Goal: Information Seeking & Learning: Learn about a topic

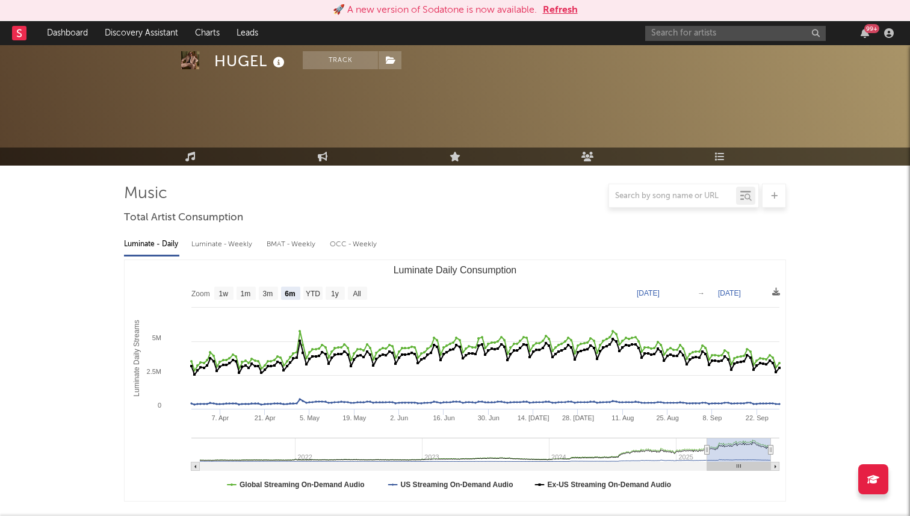
select select "6m"
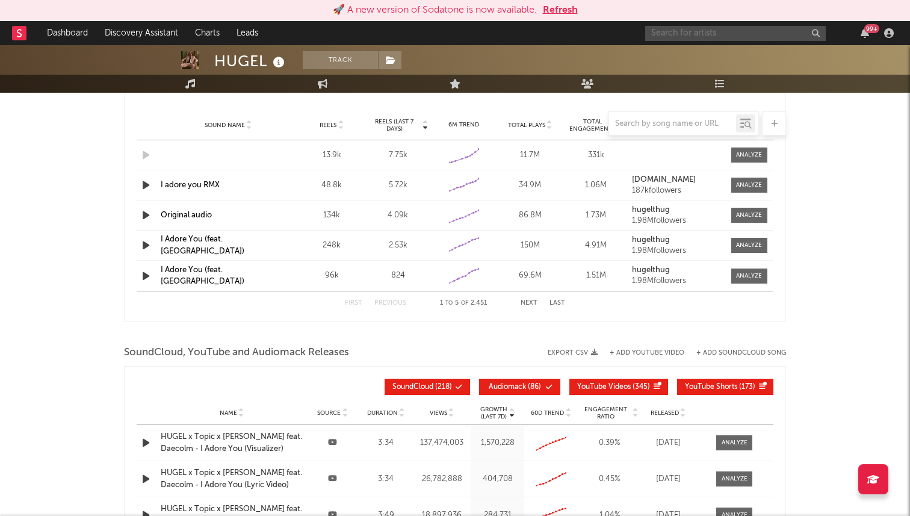
click at [658, 36] on input "text" at bounding box center [735, 33] width 181 height 15
type input "n"
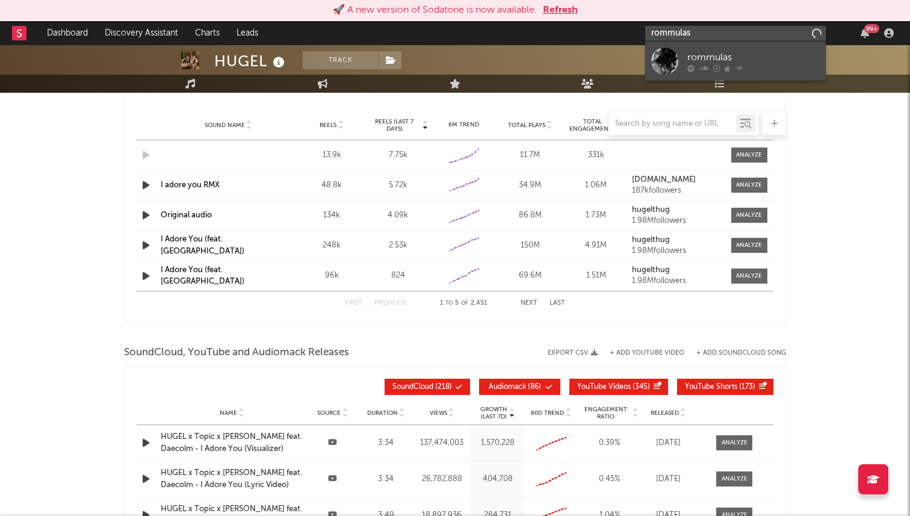
type input "rommulas"
click at [666, 55] on div at bounding box center [664, 61] width 27 height 27
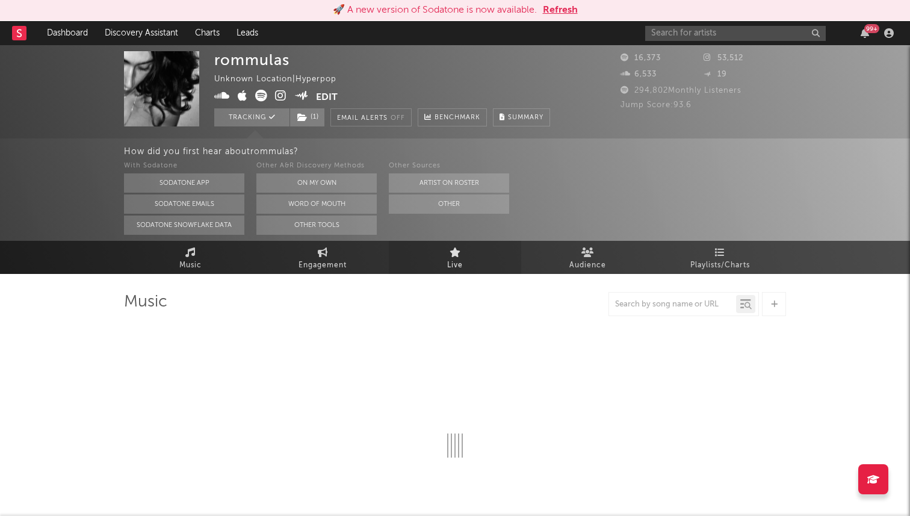
select select "1w"
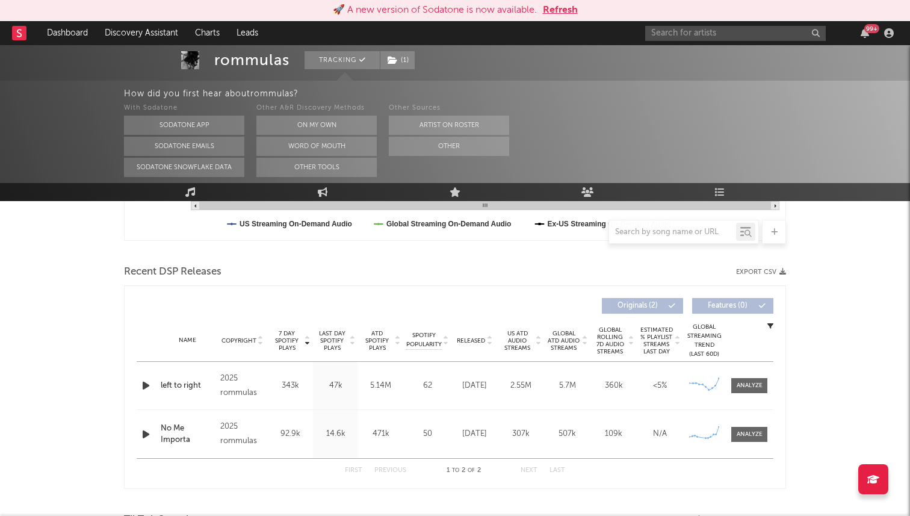
scroll to position [421, 0]
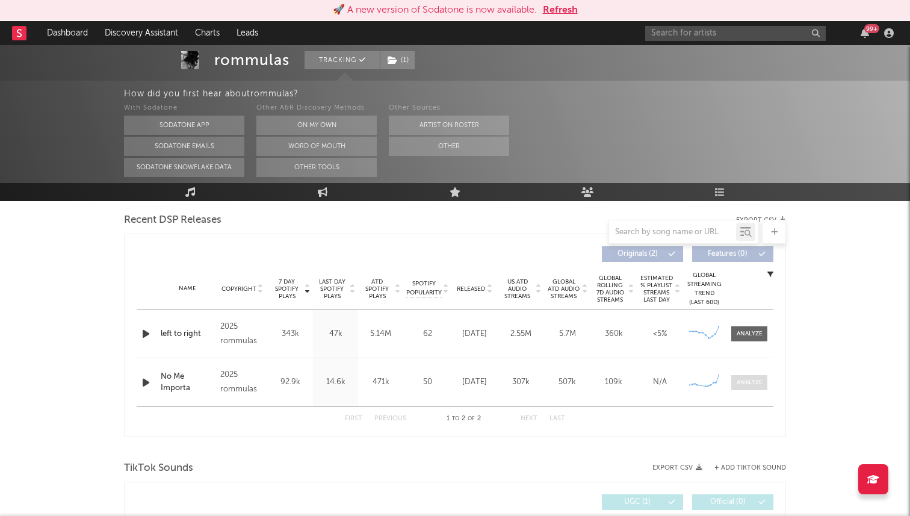
click at [742, 378] on div at bounding box center [750, 382] width 26 height 9
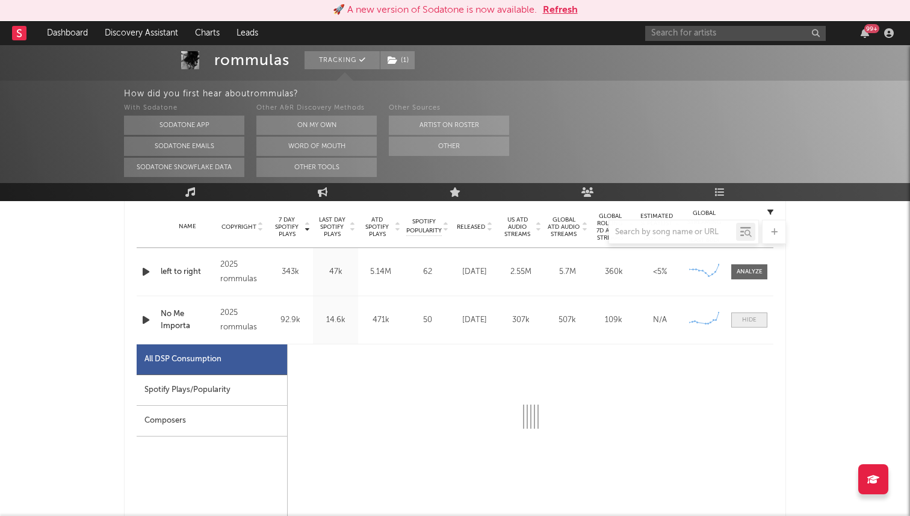
select select "1w"
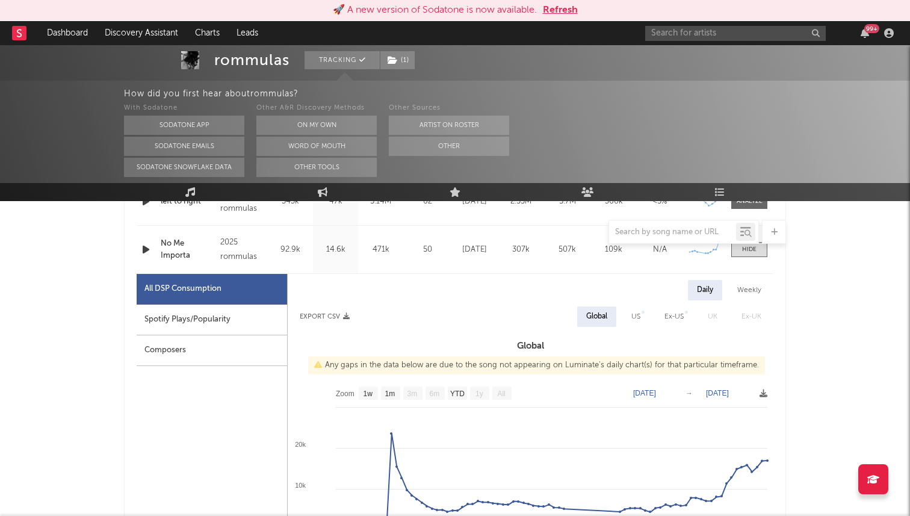
scroll to position [423, 0]
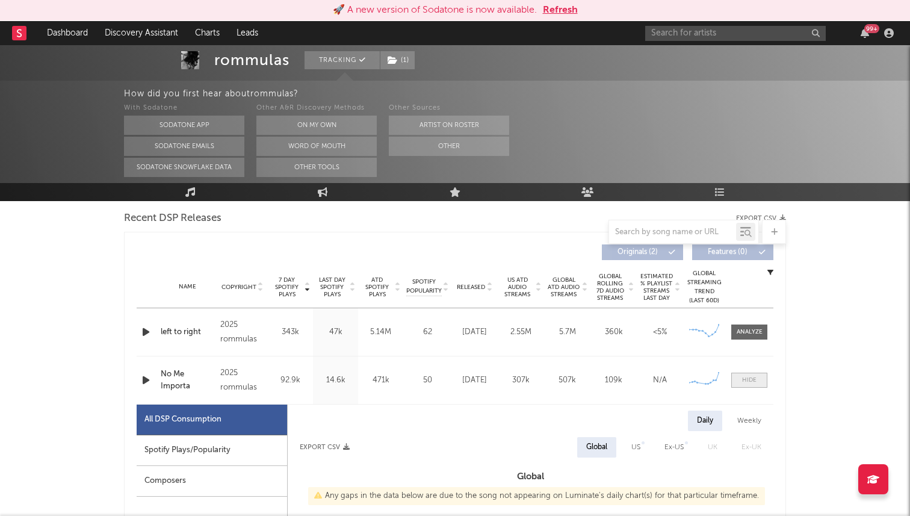
click at [748, 374] on span at bounding box center [749, 380] width 36 height 15
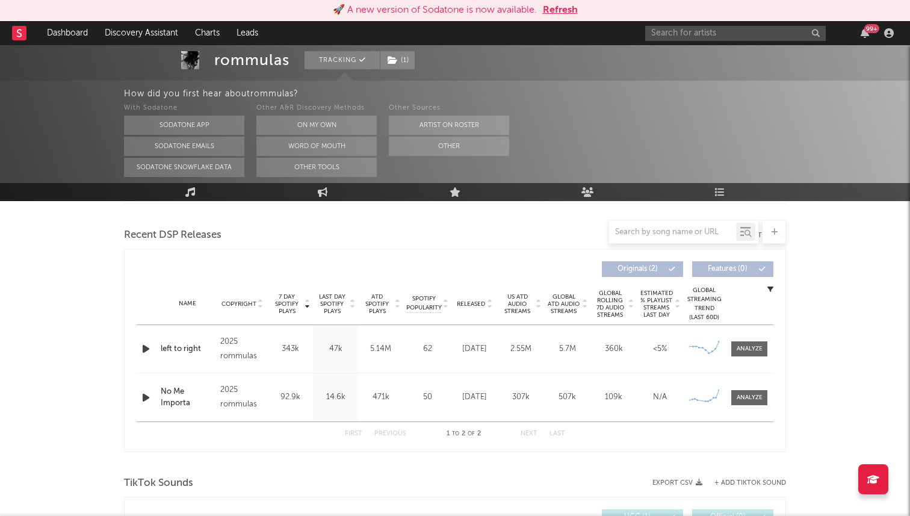
scroll to position [395, 0]
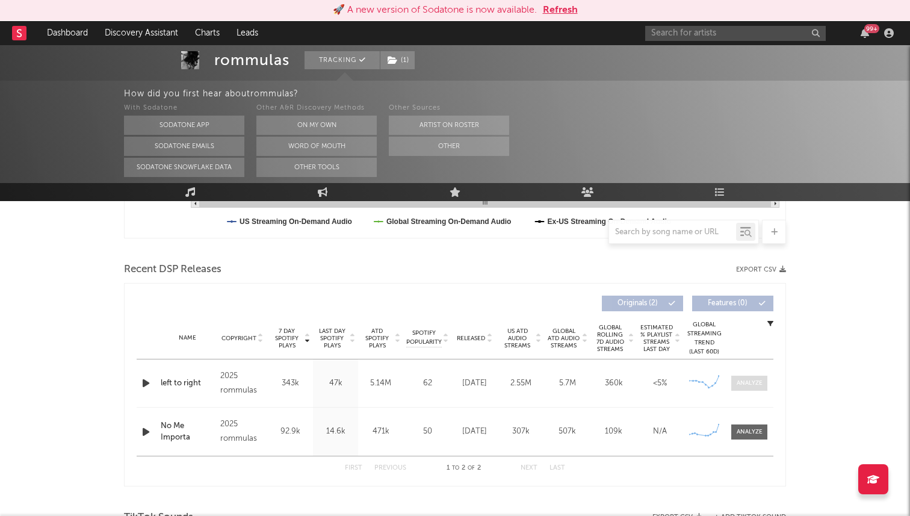
click at [739, 382] on div at bounding box center [750, 383] width 26 height 9
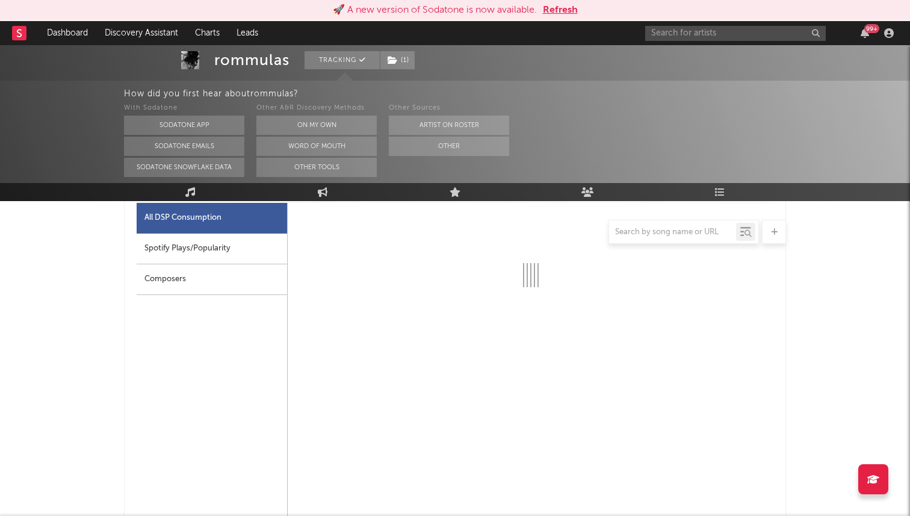
scroll to position [558, 0]
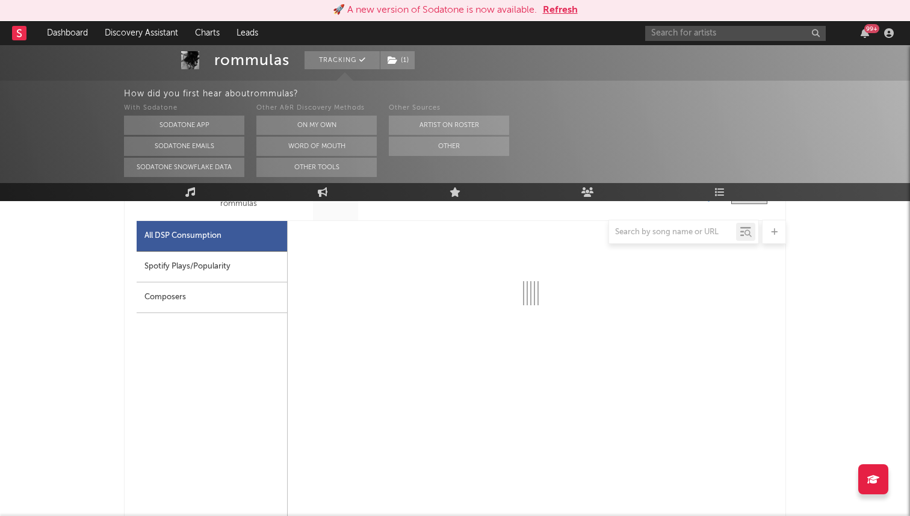
select select "1w"
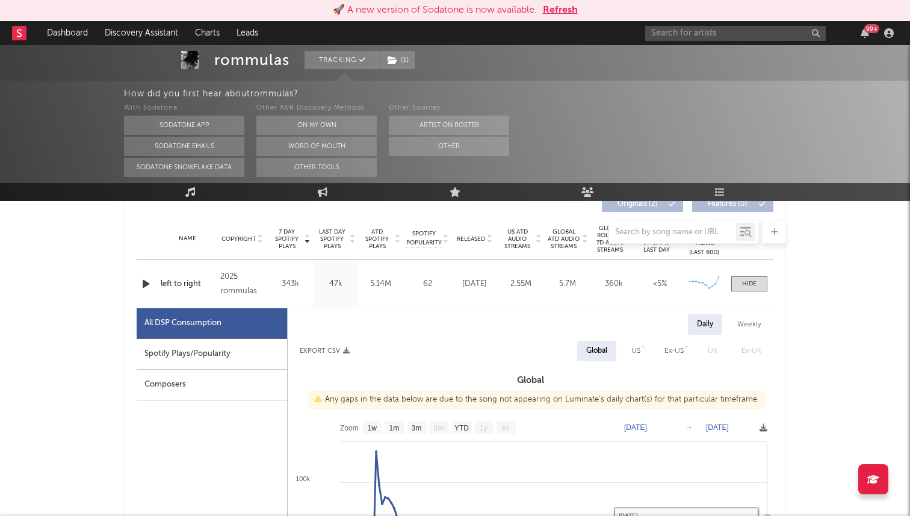
scroll to position [446, 0]
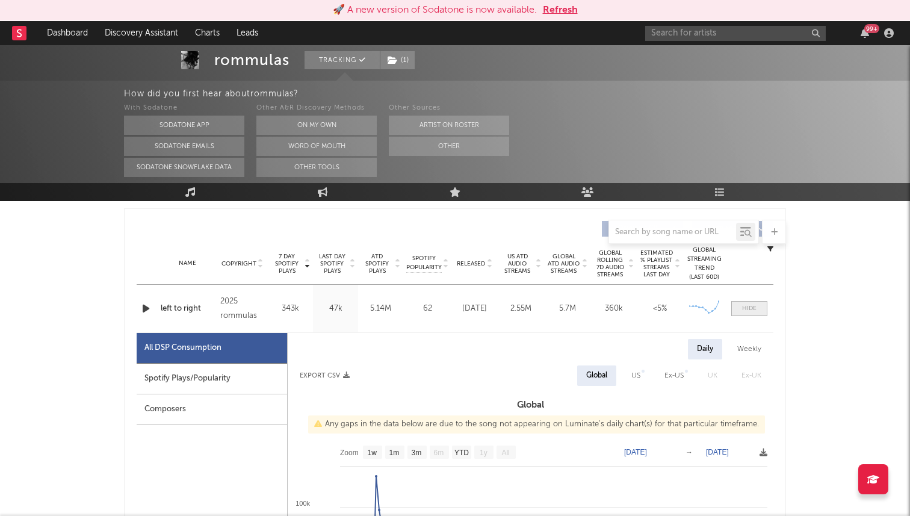
click at [745, 314] on span at bounding box center [749, 308] width 36 height 15
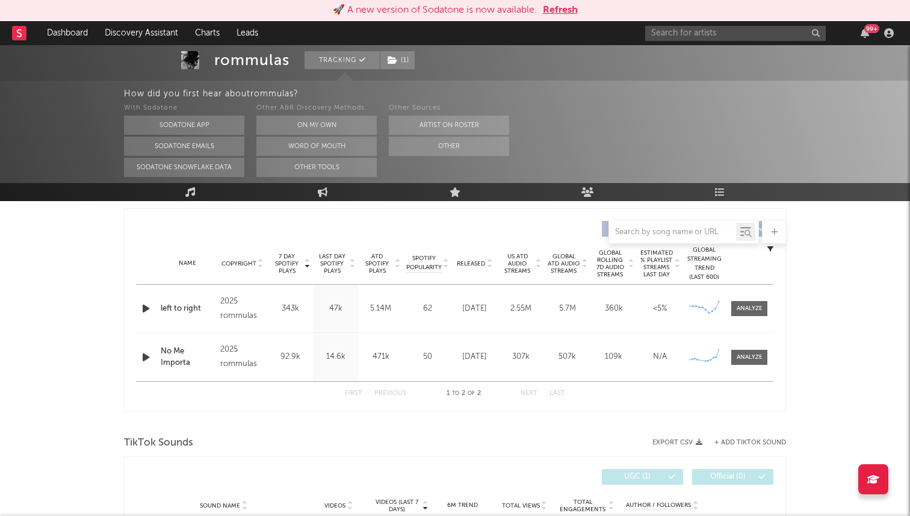
click at [750, 347] on div "Name No Me Importa Copyright 2025 rommulas Label rommulas Album Names No Me Imp…" at bounding box center [455, 357] width 637 height 48
click at [740, 315] on span at bounding box center [749, 308] width 36 height 15
select select "1w"
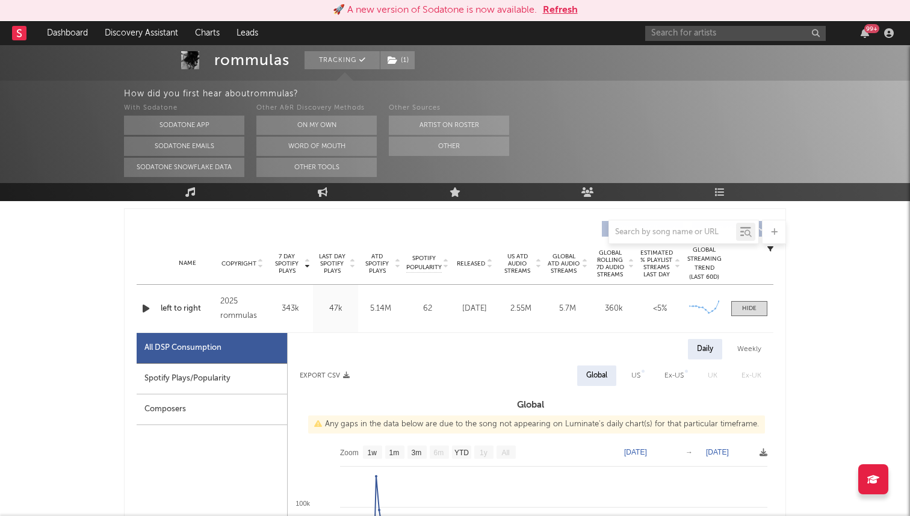
click at [637, 377] on div "US" at bounding box center [635, 375] width 9 height 14
select select "1w"
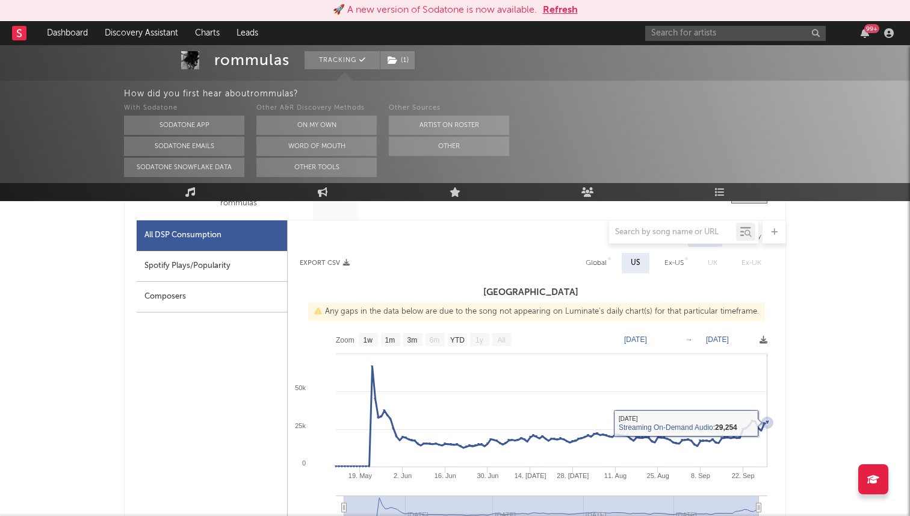
scroll to position [445, 0]
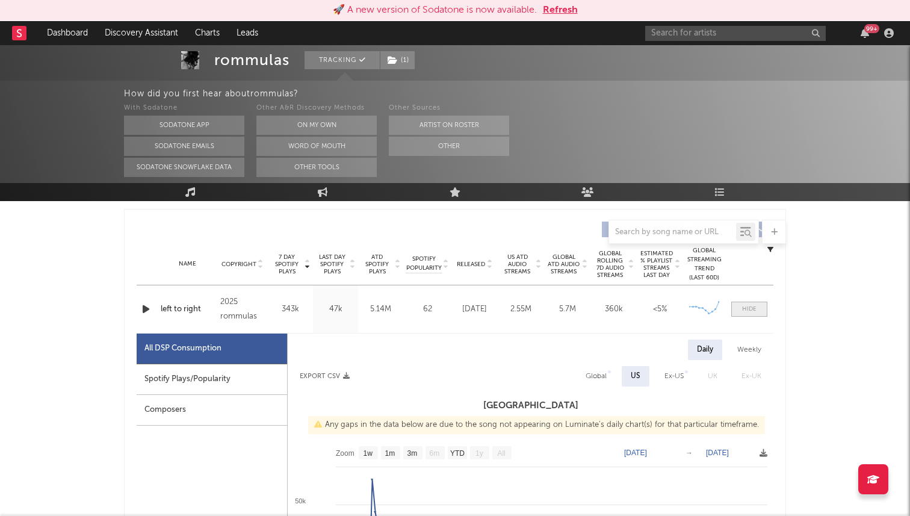
click at [758, 313] on span at bounding box center [749, 309] width 36 height 15
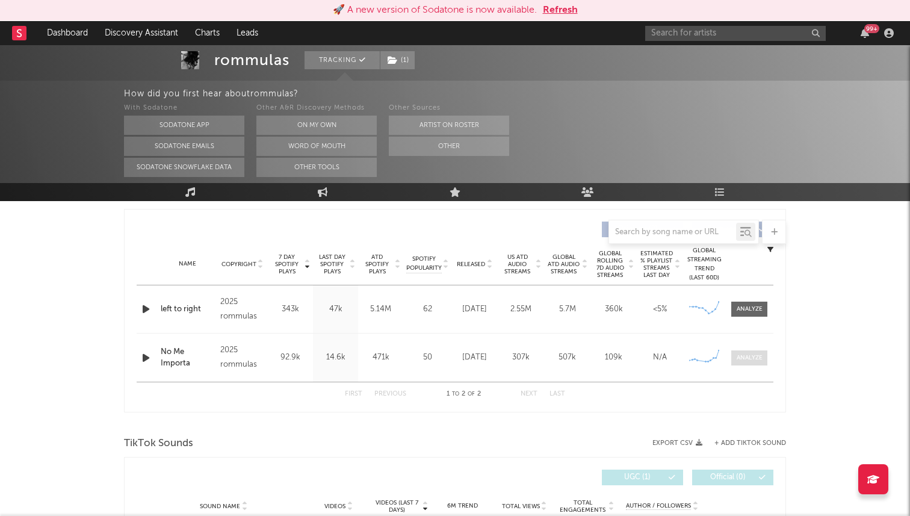
click at [754, 354] on div at bounding box center [750, 357] width 26 height 9
select select "1w"
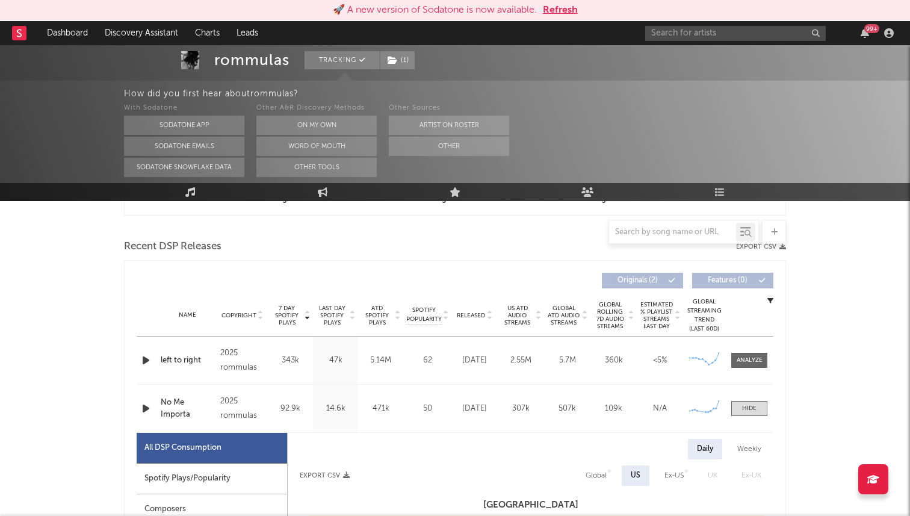
scroll to position [383, 0]
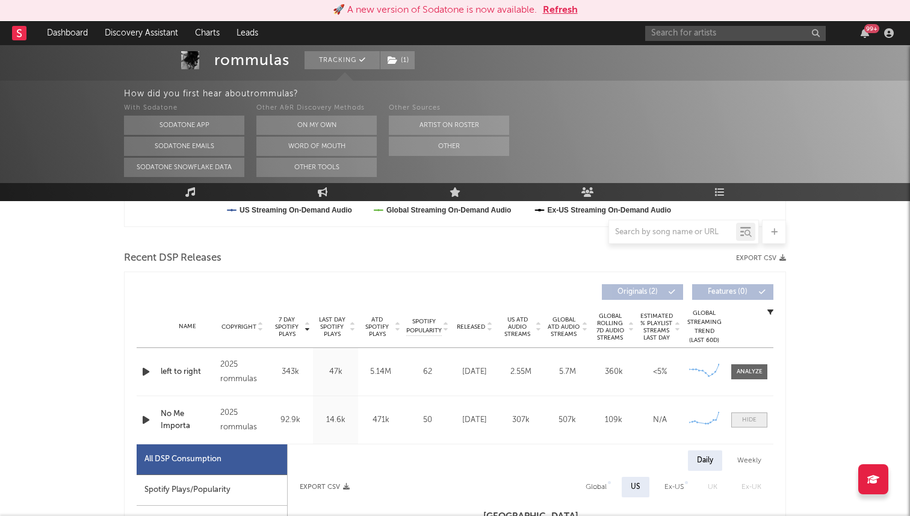
click at [755, 424] on span at bounding box center [749, 419] width 36 height 15
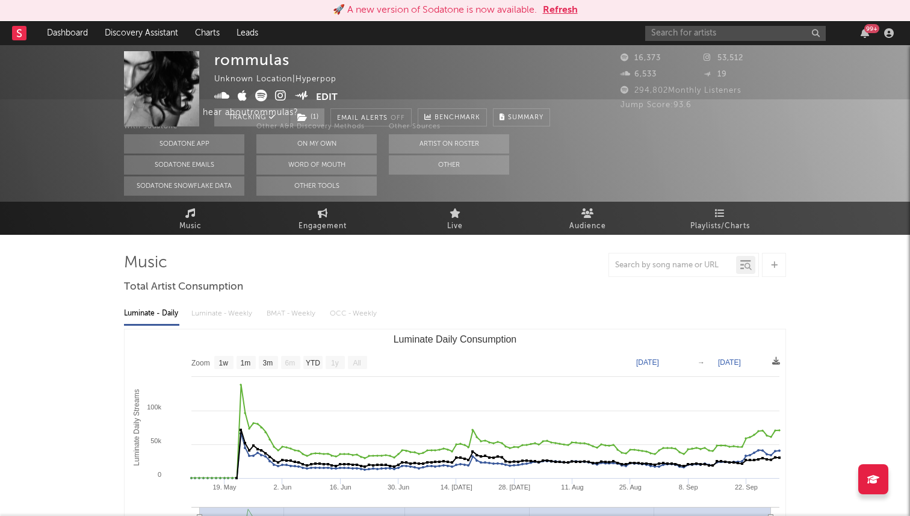
scroll to position [0, 0]
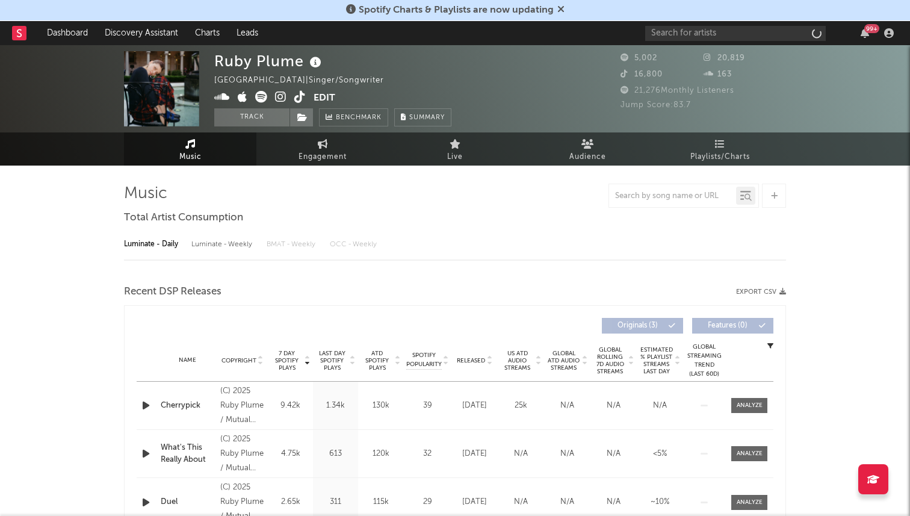
select select "1w"
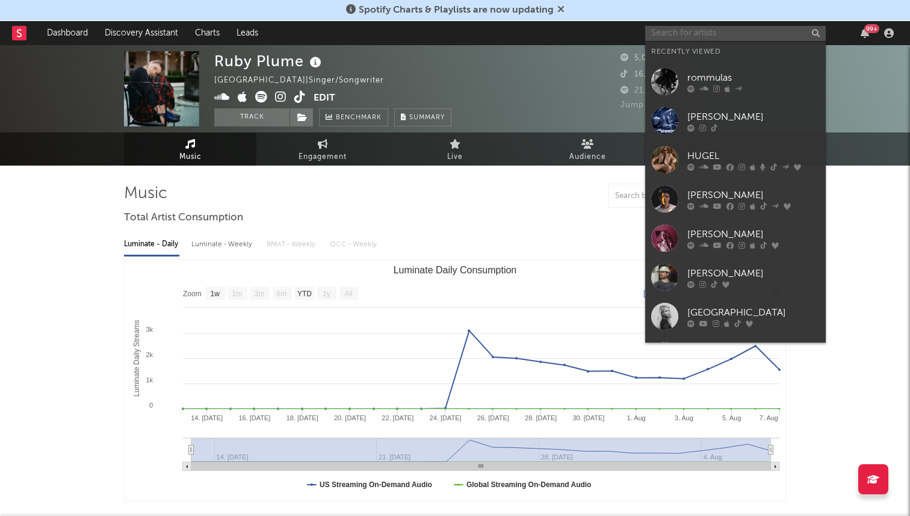
click at [690, 33] on input "text" at bounding box center [735, 33] width 181 height 15
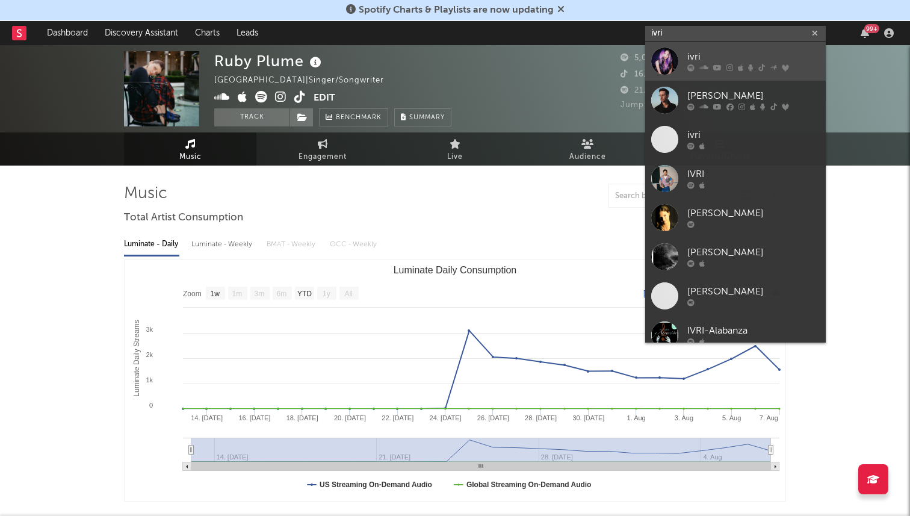
type input "ivri"
click at [670, 50] on div at bounding box center [664, 61] width 27 height 27
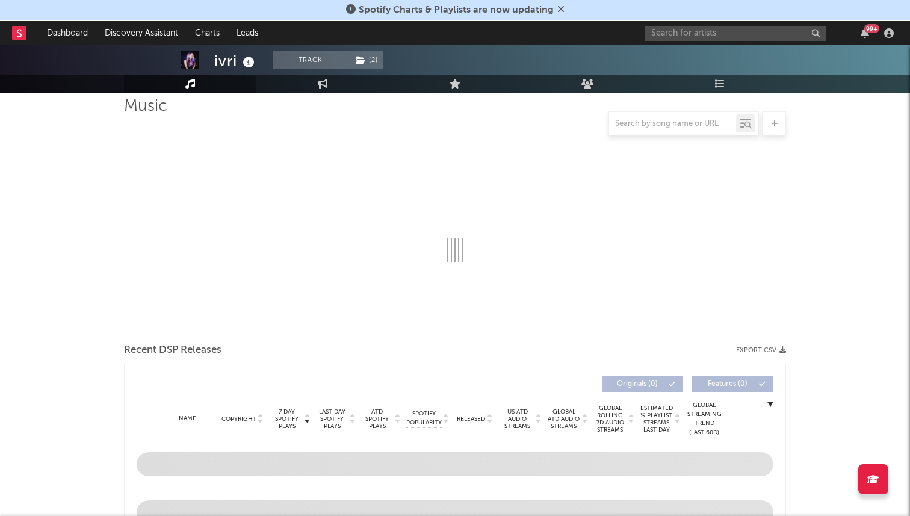
select select "6m"
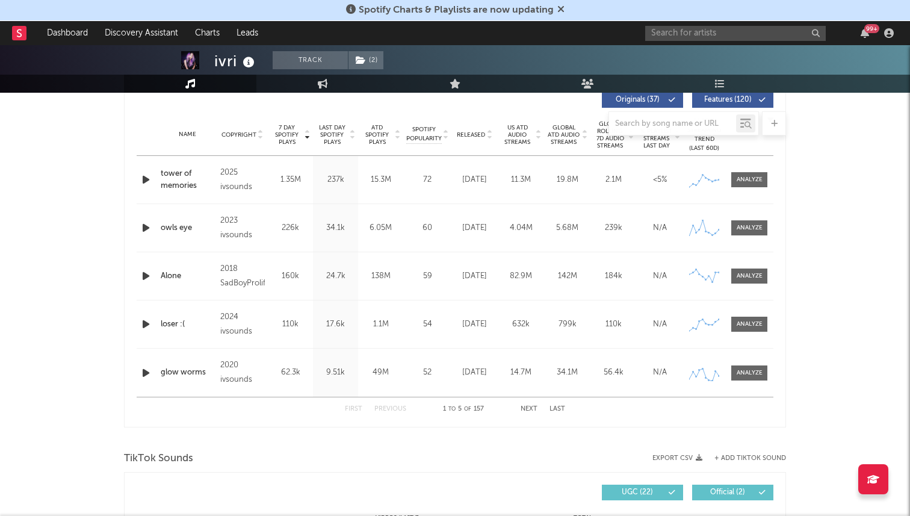
scroll to position [449, 0]
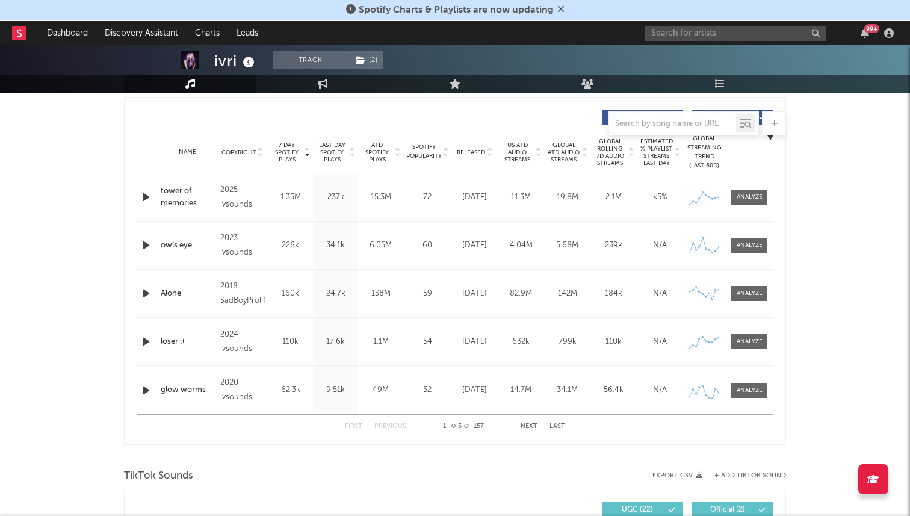
click at [475, 152] on span "Released" at bounding box center [471, 152] width 28 height 7
click at [294, 149] on span "7 Day Spotify Plays" at bounding box center [287, 152] width 32 height 22
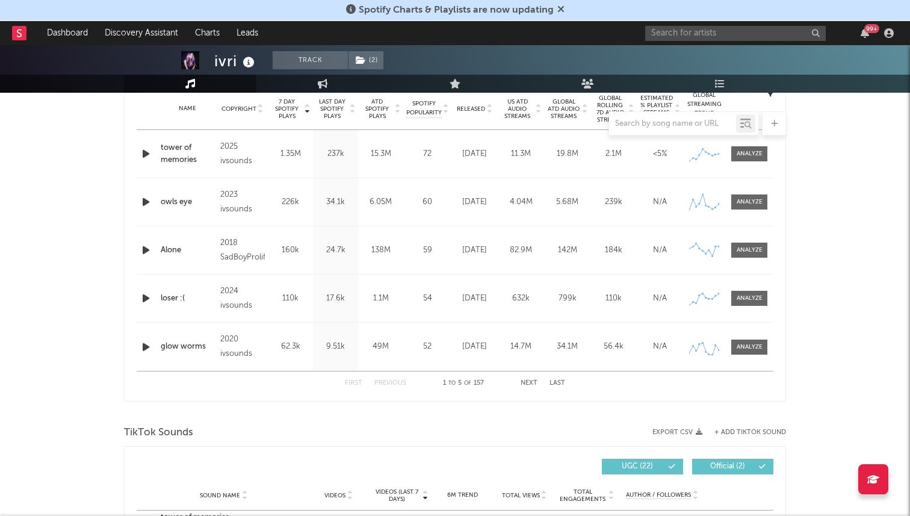
scroll to position [480, 0]
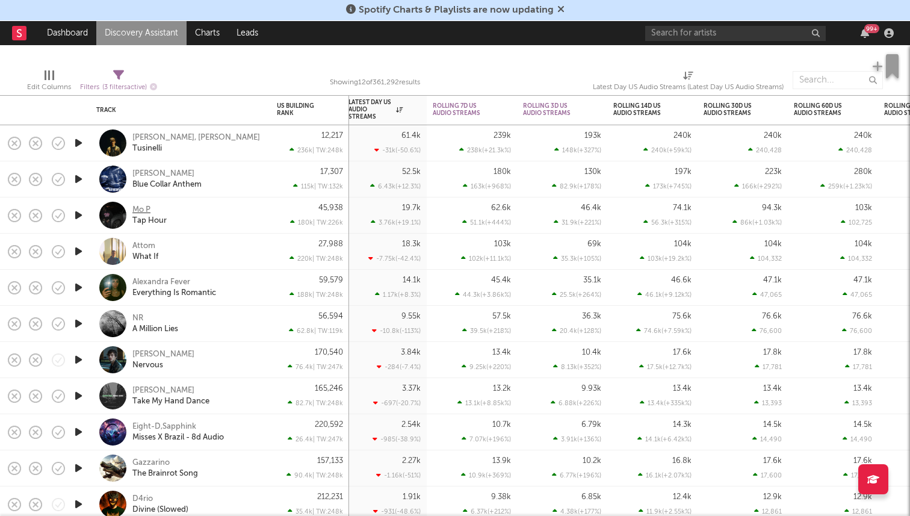
click at [147, 209] on div "Mo P" at bounding box center [141, 210] width 18 height 11
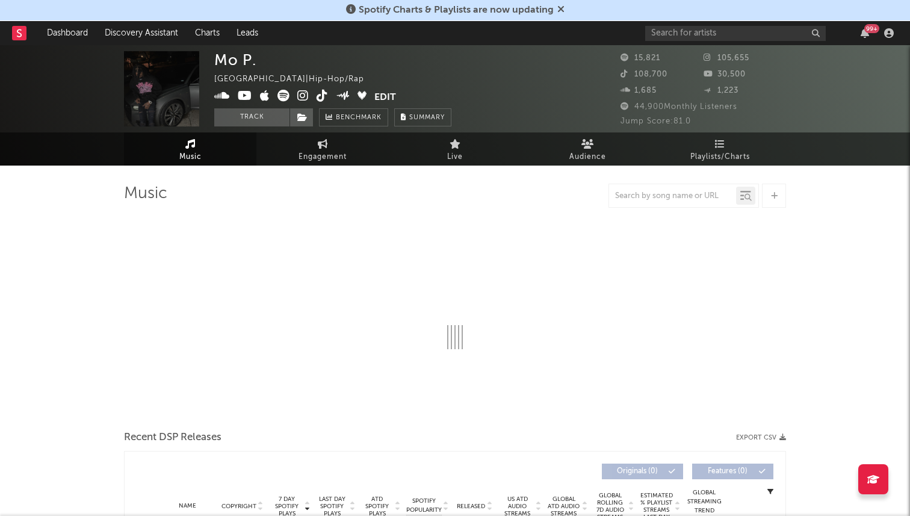
select select "6m"
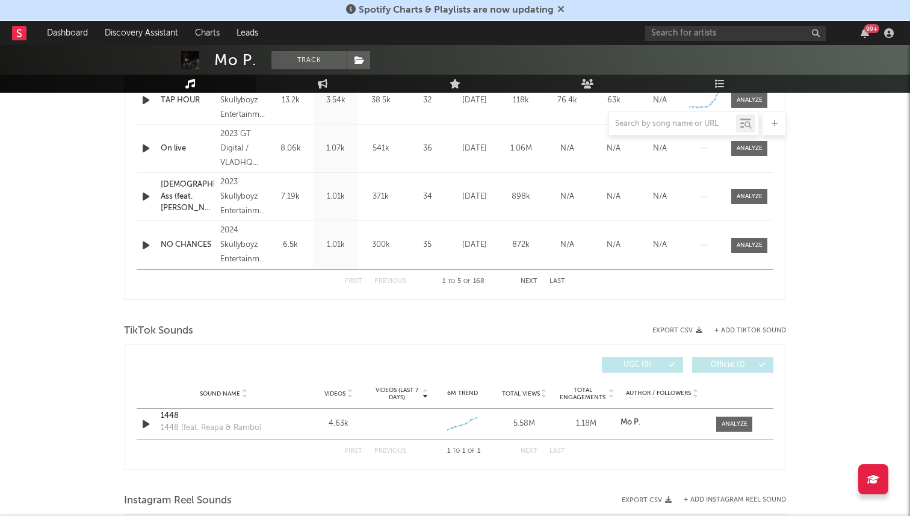
scroll to position [595, 0]
click at [736, 422] on div at bounding box center [735, 422] width 26 height 9
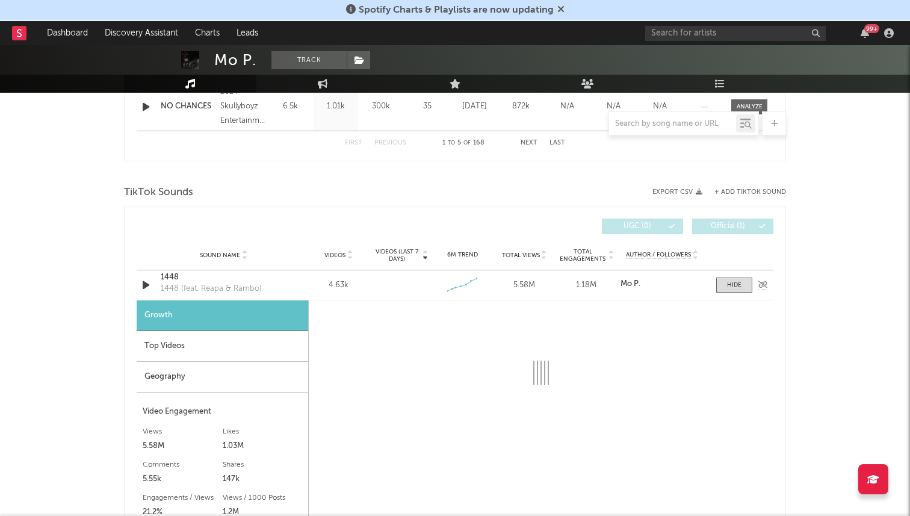
scroll to position [813, 0]
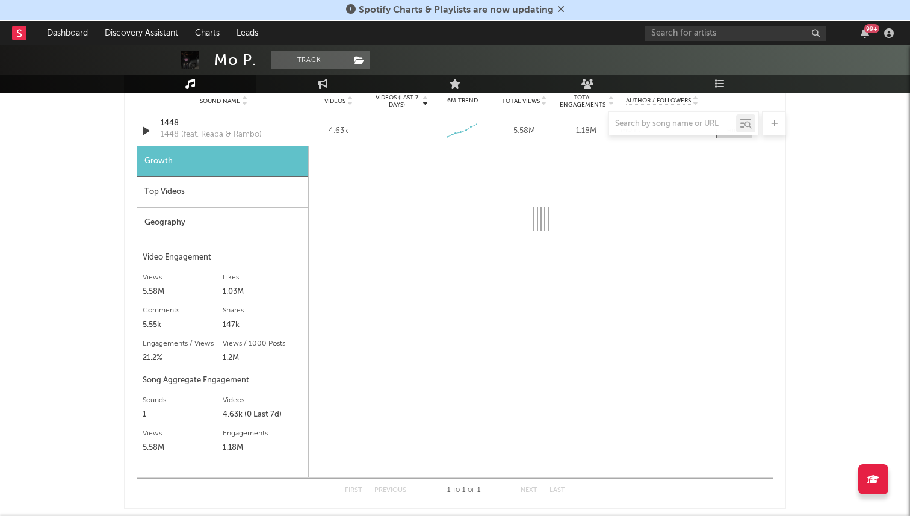
select select "1w"
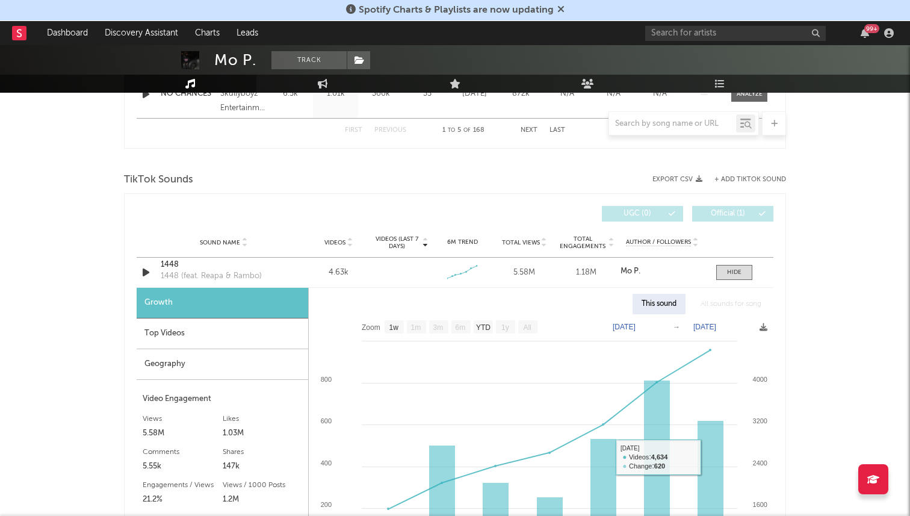
scroll to position [729, 0]
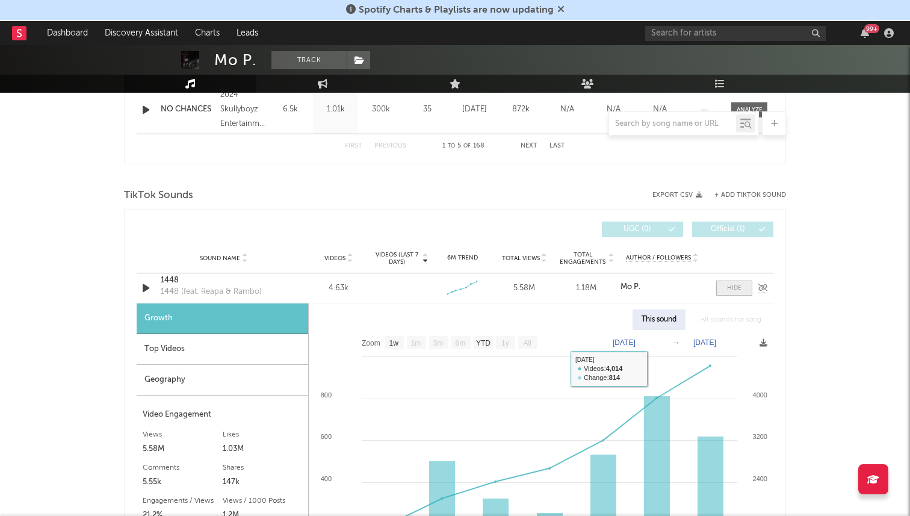
click at [723, 285] on span at bounding box center [734, 287] width 36 height 15
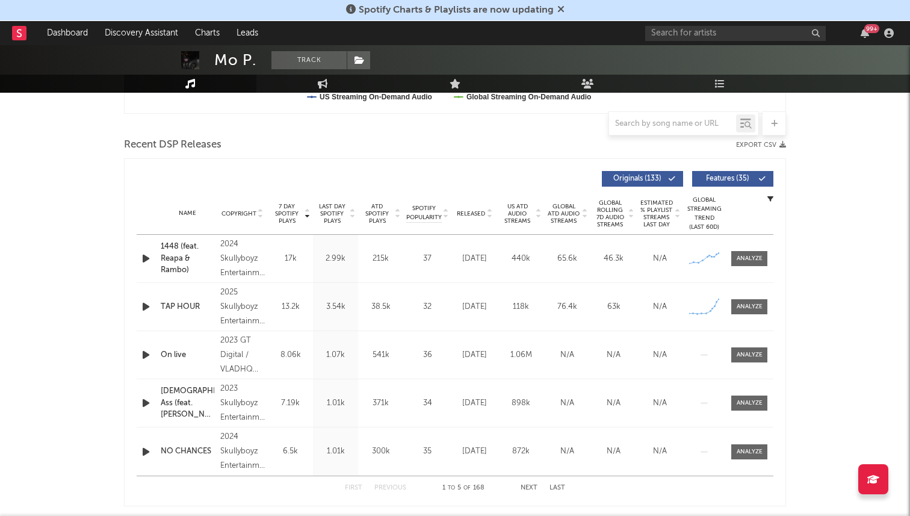
scroll to position [378, 0]
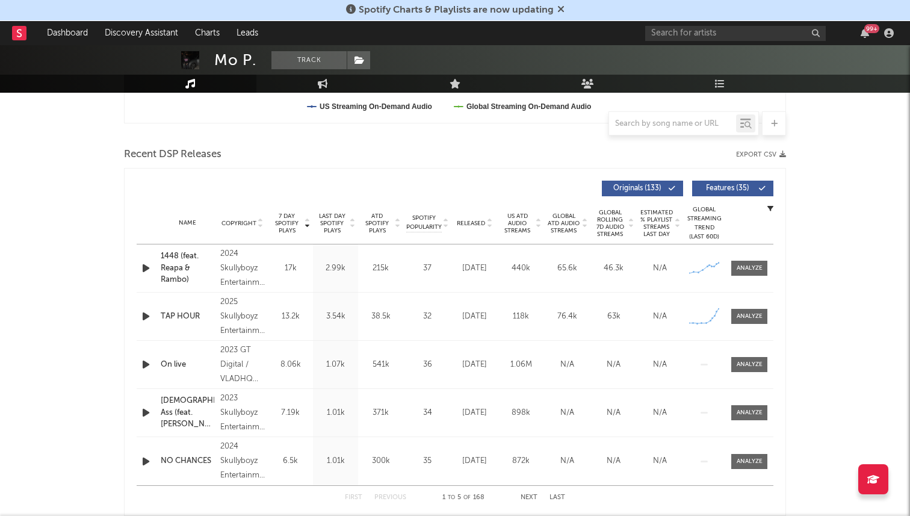
click at [476, 225] on span "Released" at bounding box center [471, 223] width 28 height 7
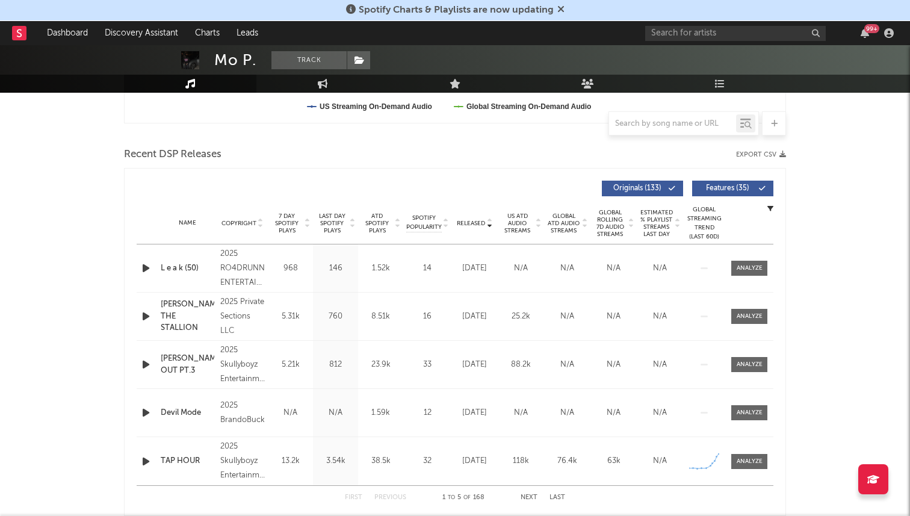
scroll to position [358, 0]
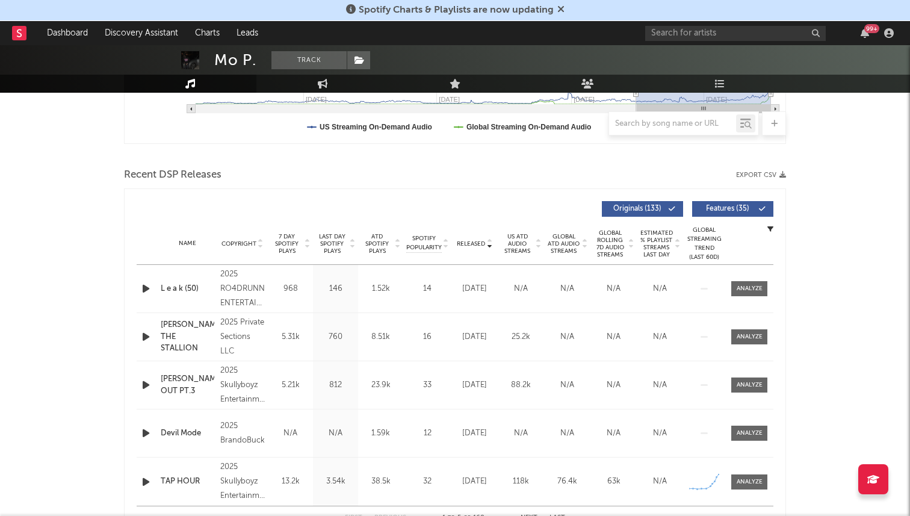
click at [285, 244] on span "7 Day Spotify Plays" at bounding box center [287, 244] width 32 height 22
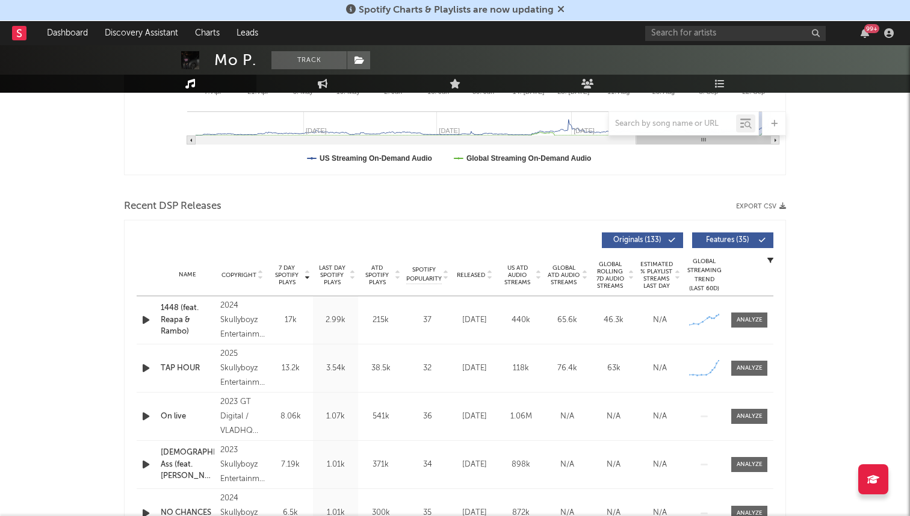
scroll to position [318, 0]
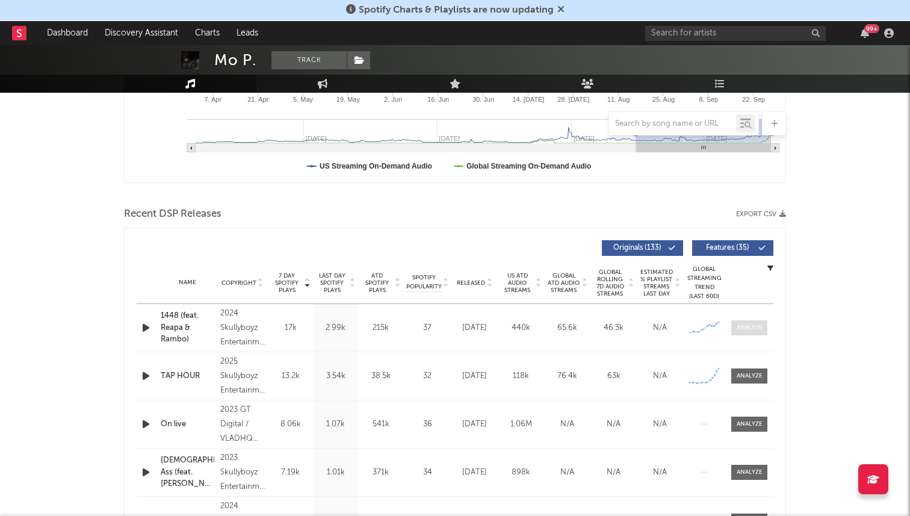
click at [746, 330] on div at bounding box center [750, 327] width 26 height 9
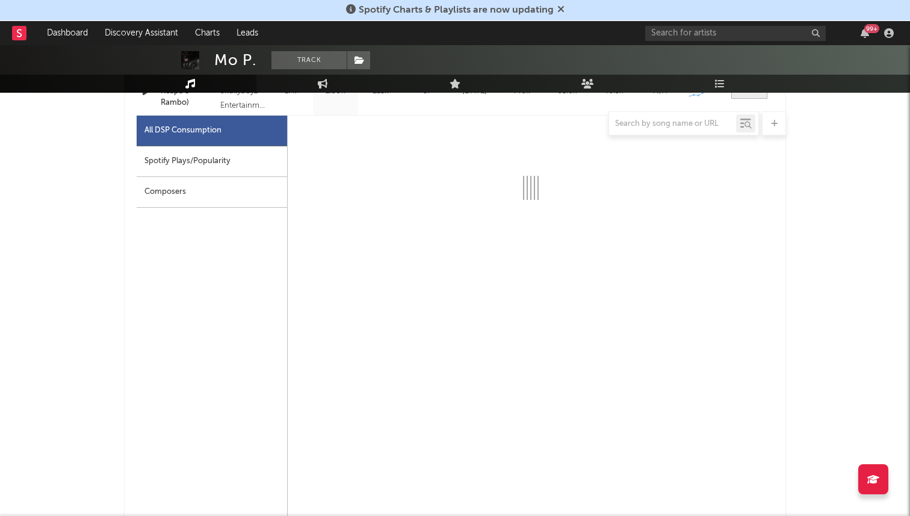
scroll to position [554, 0]
select select "6m"
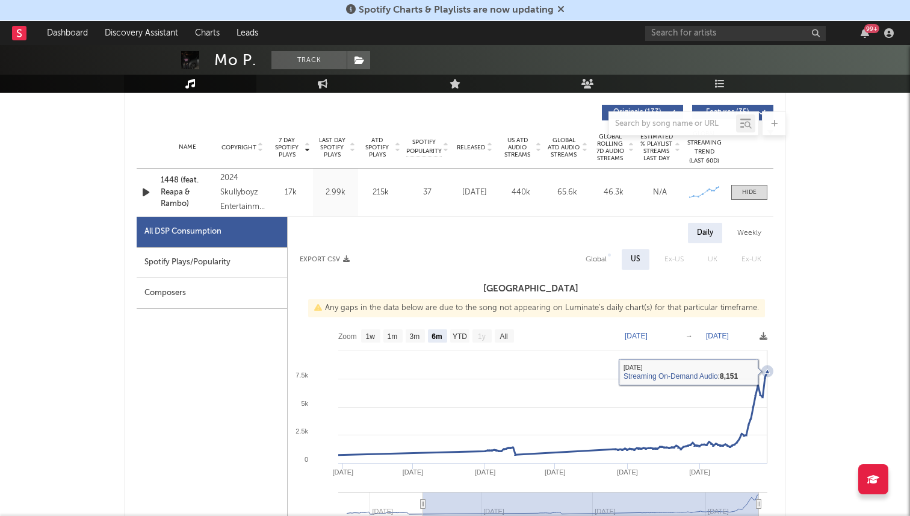
scroll to position [415, 0]
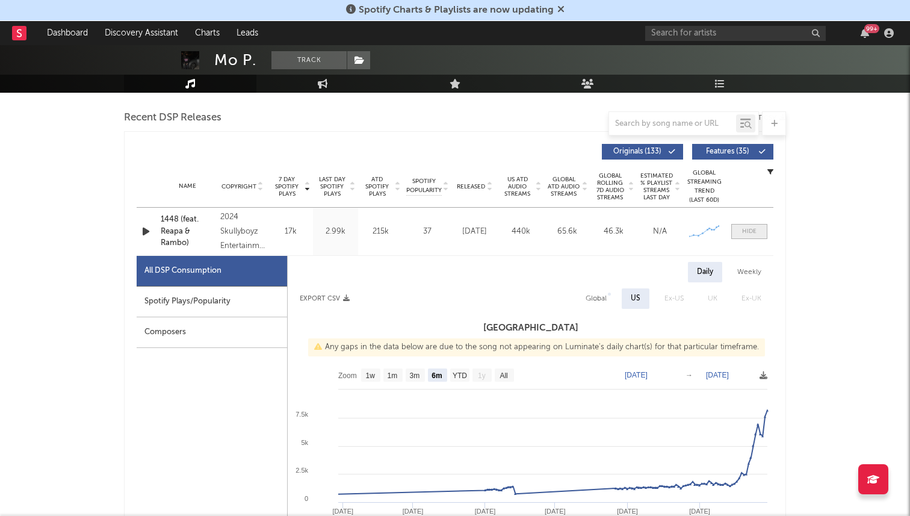
click at [751, 227] on div at bounding box center [749, 231] width 14 height 9
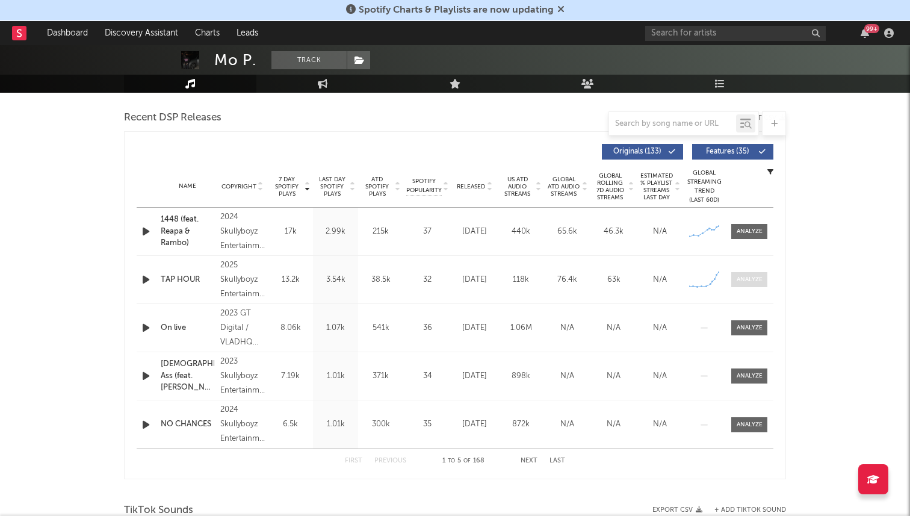
click at [753, 273] on span at bounding box center [749, 279] width 36 height 15
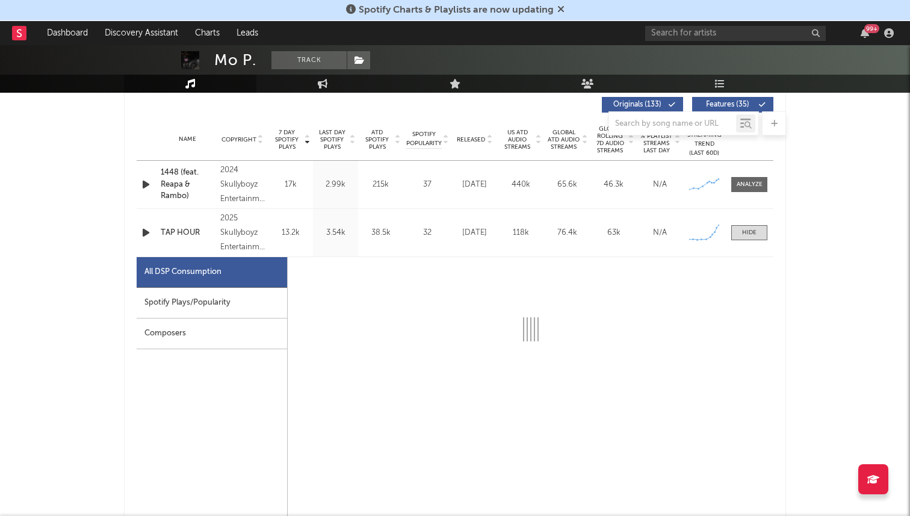
select select "1w"
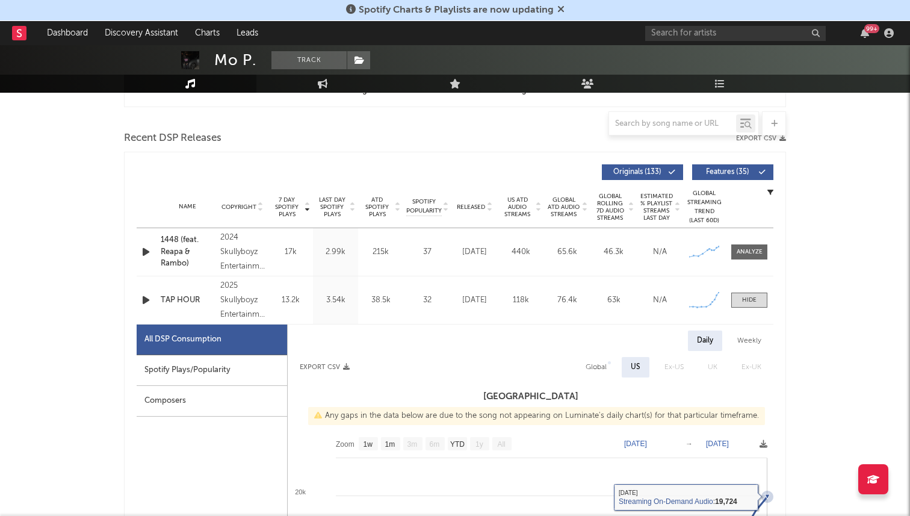
scroll to position [365, 0]
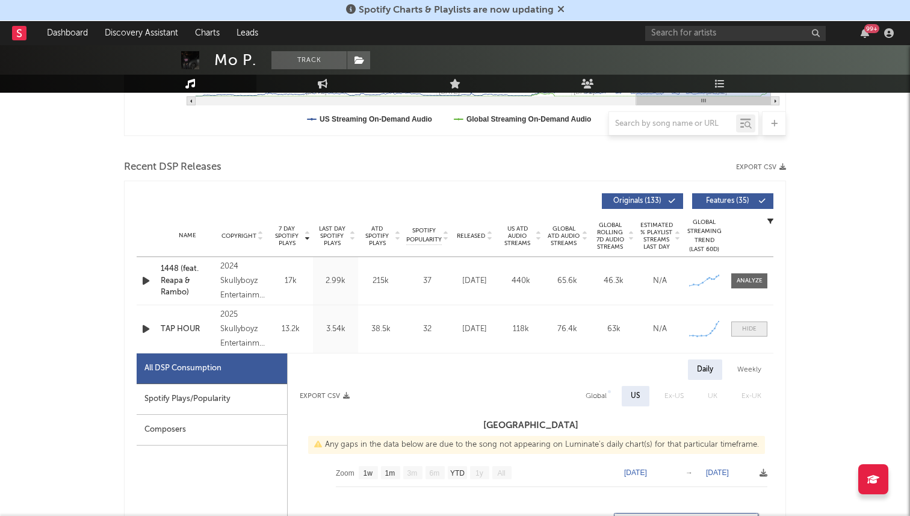
click at [753, 327] on div at bounding box center [749, 328] width 14 height 9
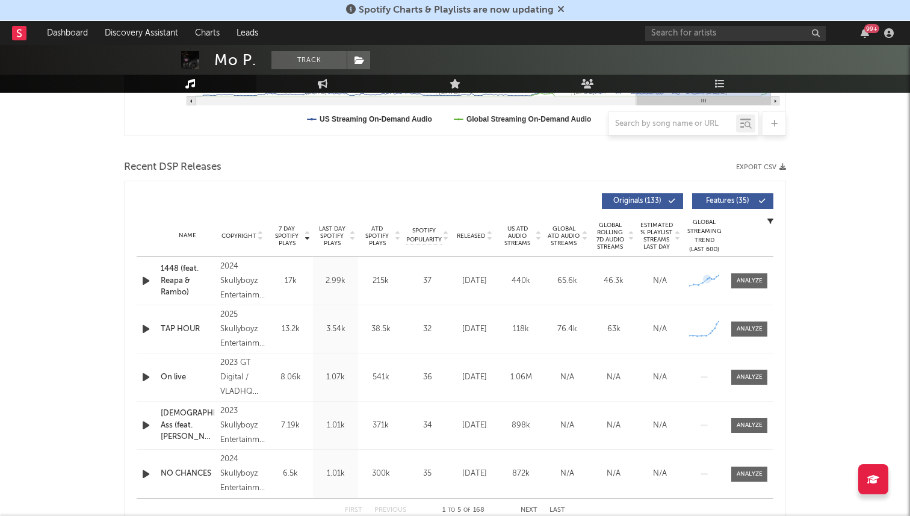
scroll to position [0, 0]
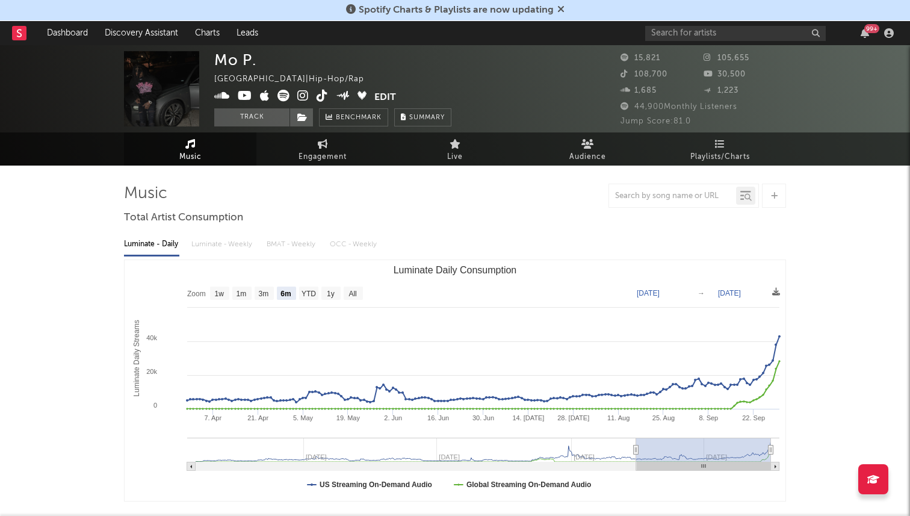
click at [301, 101] on icon at bounding box center [302, 96] width 11 height 12
